Goal: Check status: Check status

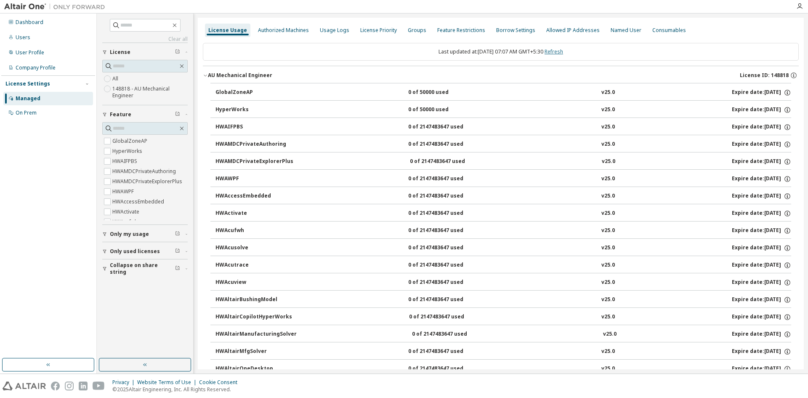
click at [562, 53] on link "Refresh" at bounding box center [554, 51] width 19 height 7
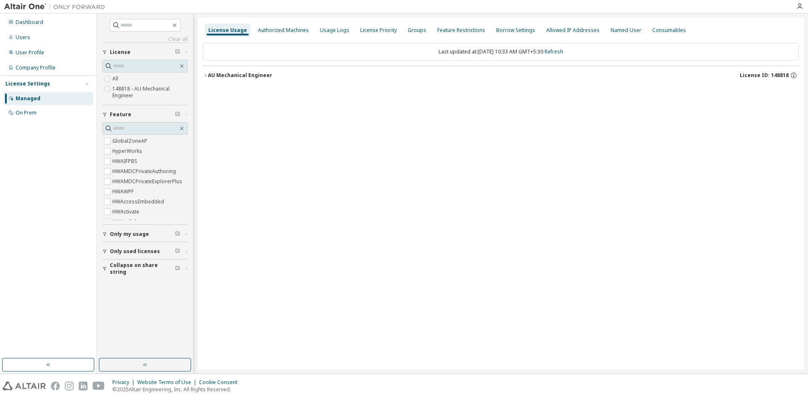
click at [208, 75] on icon "button" at bounding box center [205, 75] width 5 height 5
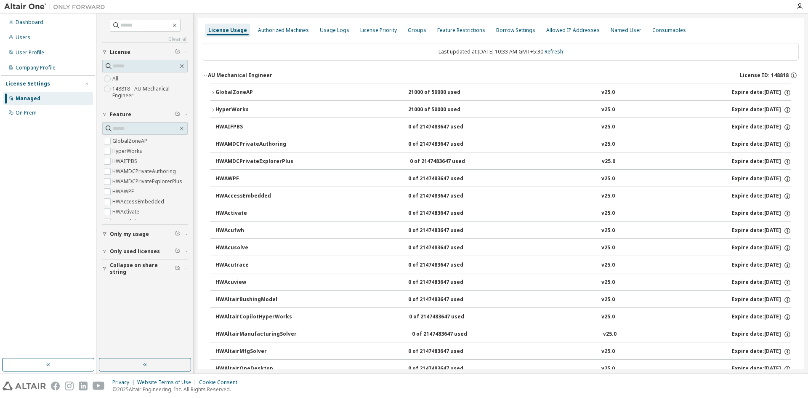
click at [573, 51] on div "Last updated at: [DATE] 10:33 AM GMT+5:30 Refresh" at bounding box center [501, 52] width 596 height 18
click at [563, 51] on link "Refresh" at bounding box center [554, 51] width 19 height 7
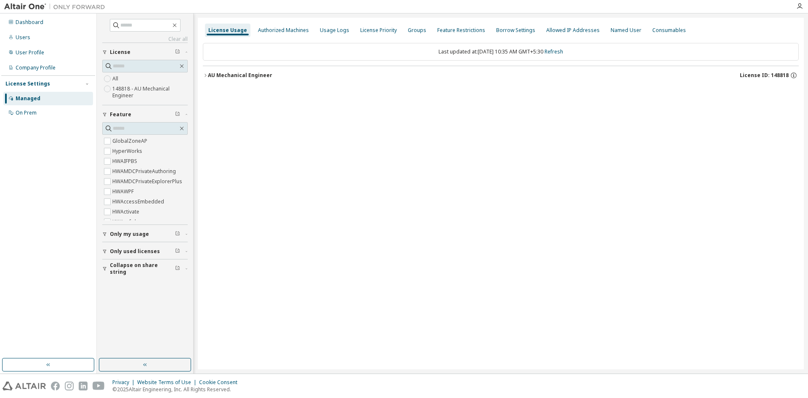
click at [205, 77] on icon "button" at bounding box center [205, 75] width 5 height 5
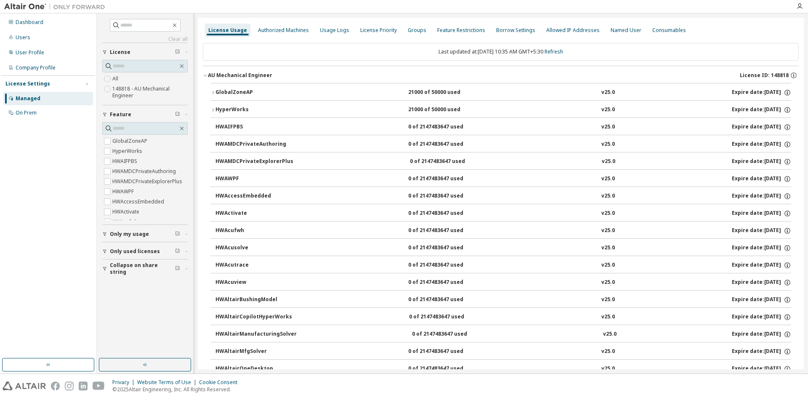
click at [211, 91] on icon "button" at bounding box center [212, 92] width 5 height 5
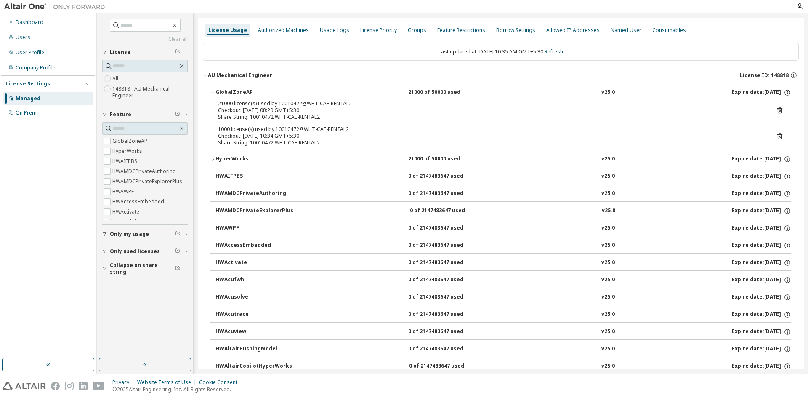
click at [779, 111] on icon at bounding box center [780, 111] width 2 height 2
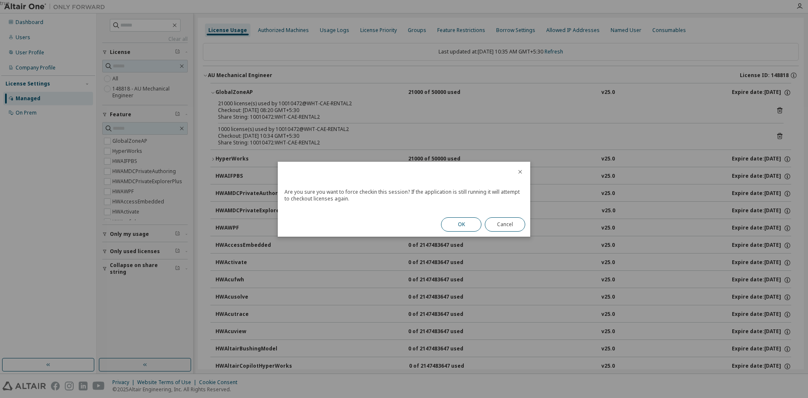
click at [455, 226] on button "OK" at bounding box center [461, 224] width 40 height 14
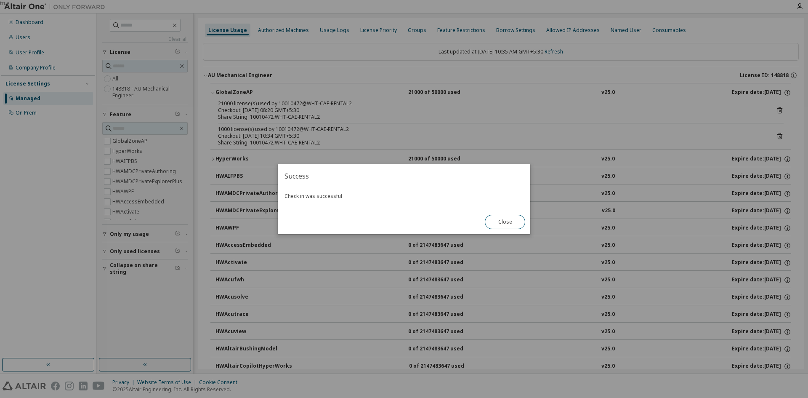
click at [511, 224] on button "Close" at bounding box center [505, 222] width 40 height 14
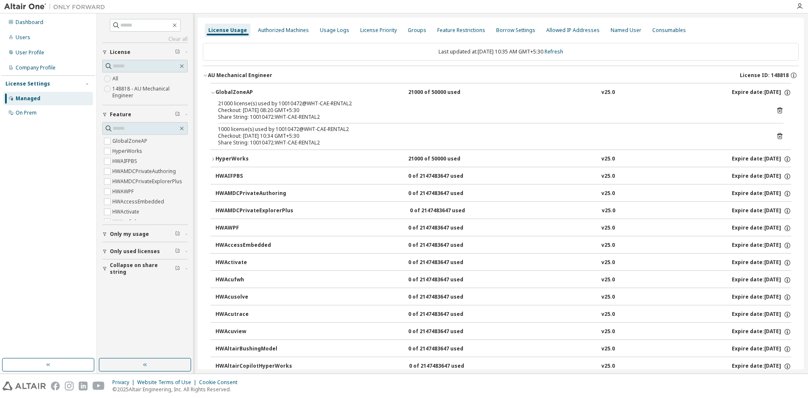
click at [779, 137] on icon at bounding box center [780, 137] width 2 height 2
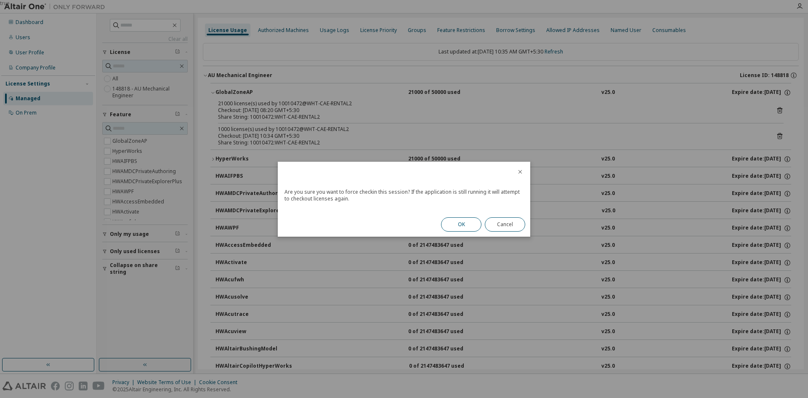
click at [466, 223] on button "OK" at bounding box center [461, 224] width 40 height 14
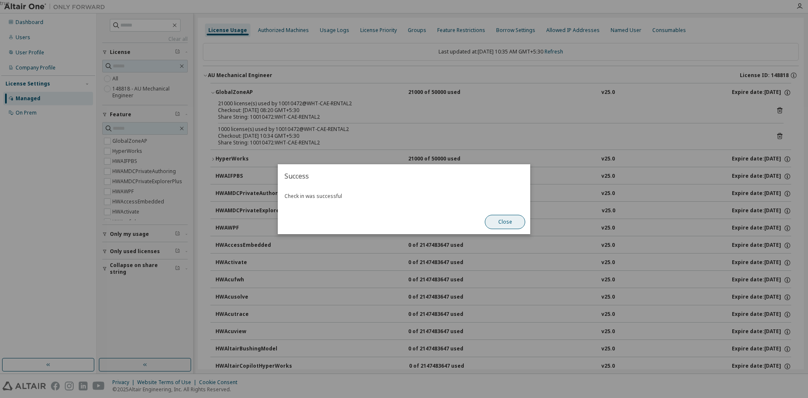
click at [503, 224] on button "Close" at bounding box center [505, 222] width 40 height 14
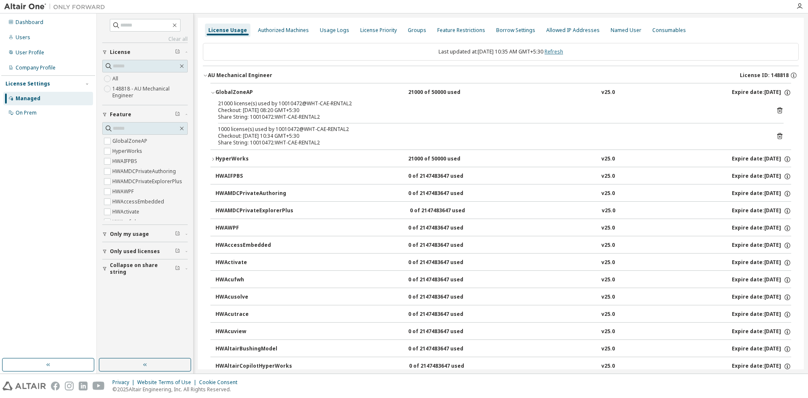
click at [563, 51] on link "Refresh" at bounding box center [554, 51] width 19 height 7
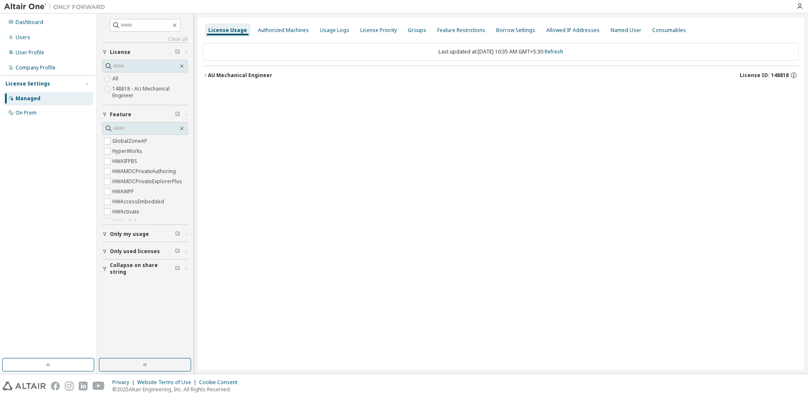
click at [205, 75] on icon "button" at bounding box center [205, 75] width 5 height 5
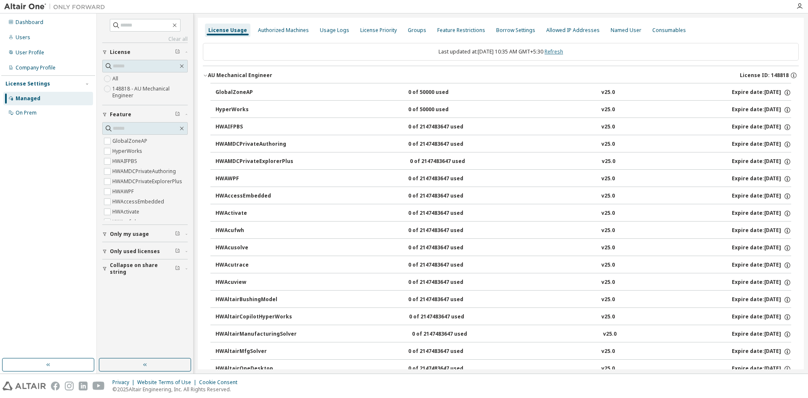
click at [561, 53] on link "Refresh" at bounding box center [554, 51] width 19 height 7
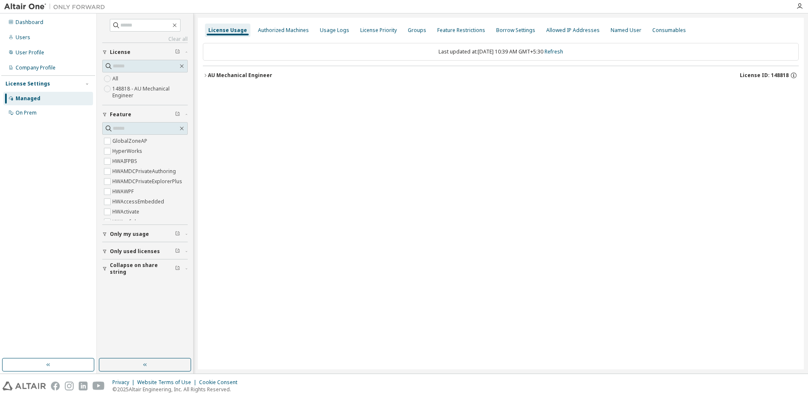
click at [209, 75] on div "AU Mechanical Engineer" at bounding box center [240, 75] width 64 height 7
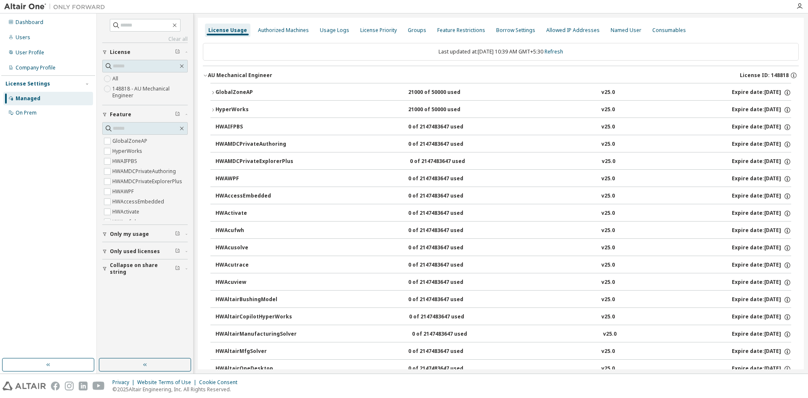
click at [217, 91] on div "GlobalZoneAP" at bounding box center [254, 93] width 76 height 8
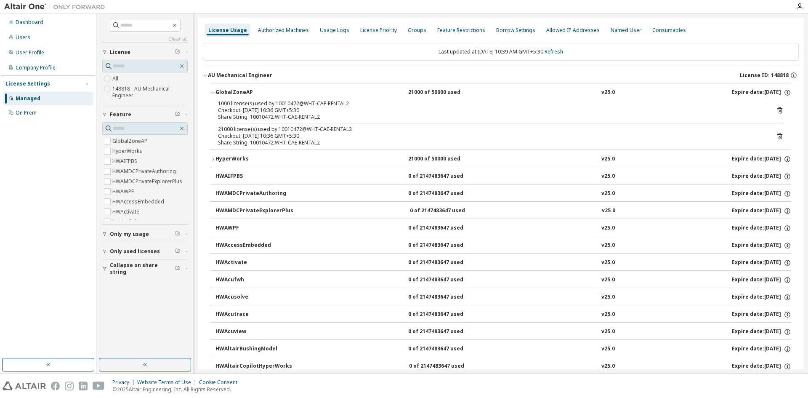
click at [779, 111] on icon at bounding box center [780, 111] width 2 height 2
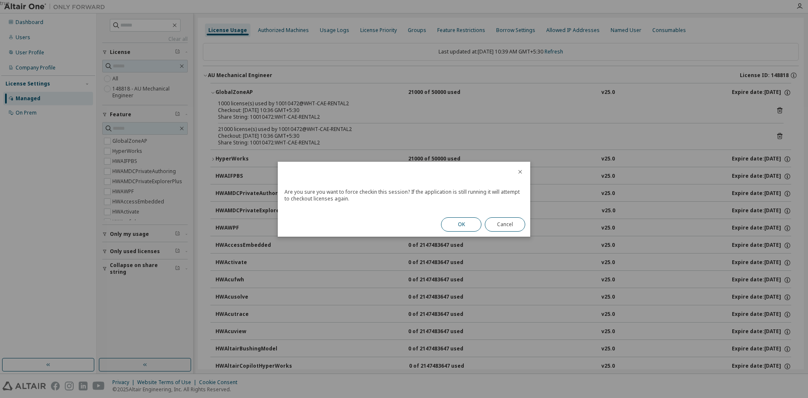
click at [463, 223] on button "OK" at bounding box center [461, 224] width 40 height 14
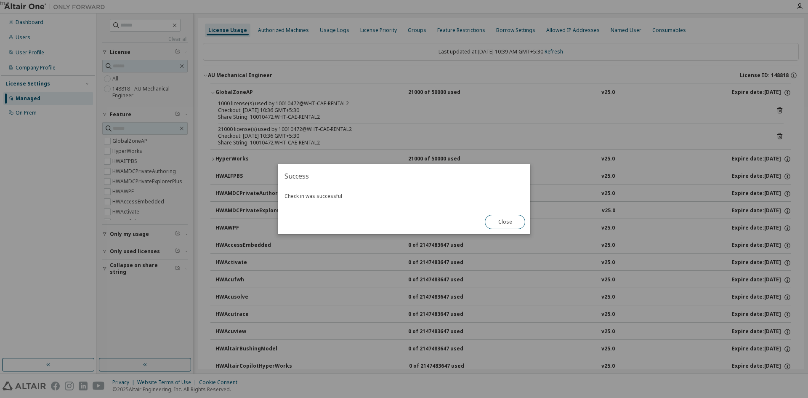
click at [777, 137] on div "true" at bounding box center [404, 199] width 808 height 398
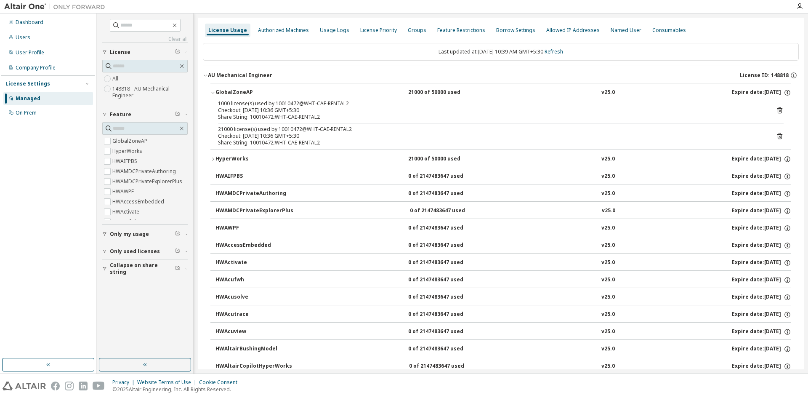
click at [776, 135] on icon at bounding box center [780, 136] width 8 height 8
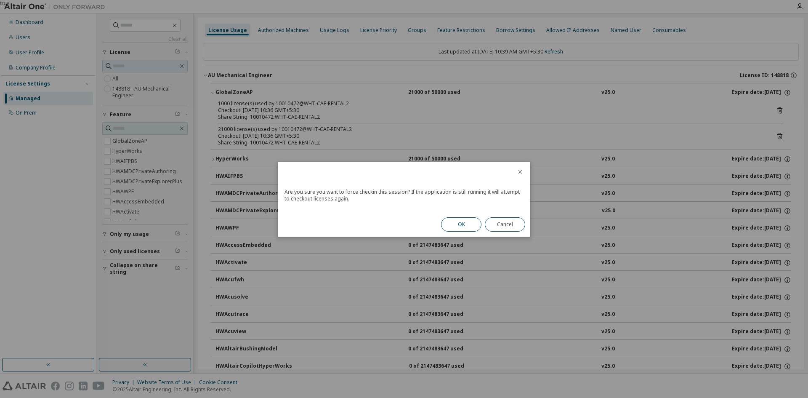
click at [469, 223] on button "OK" at bounding box center [461, 224] width 40 height 14
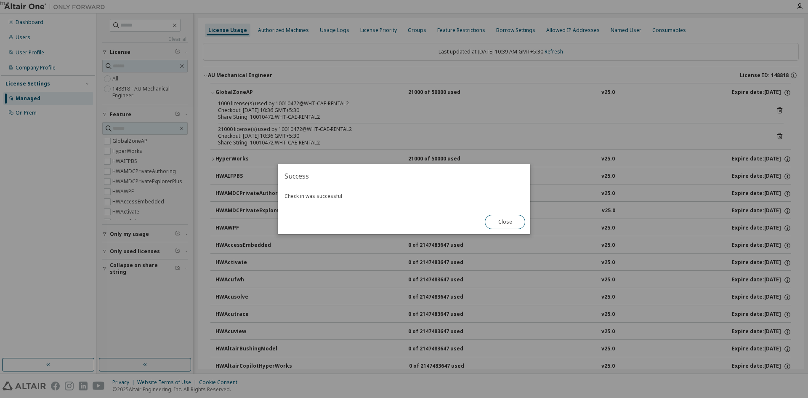
click at [503, 224] on button "Close" at bounding box center [505, 222] width 40 height 14
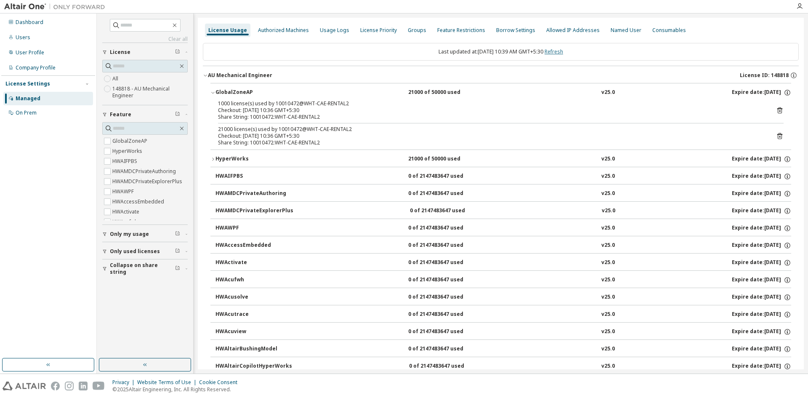
click at [563, 51] on link "Refresh" at bounding box center [554, 51] width 19 height 7
